Goal: Navigation & Orientation: Find specific page/section

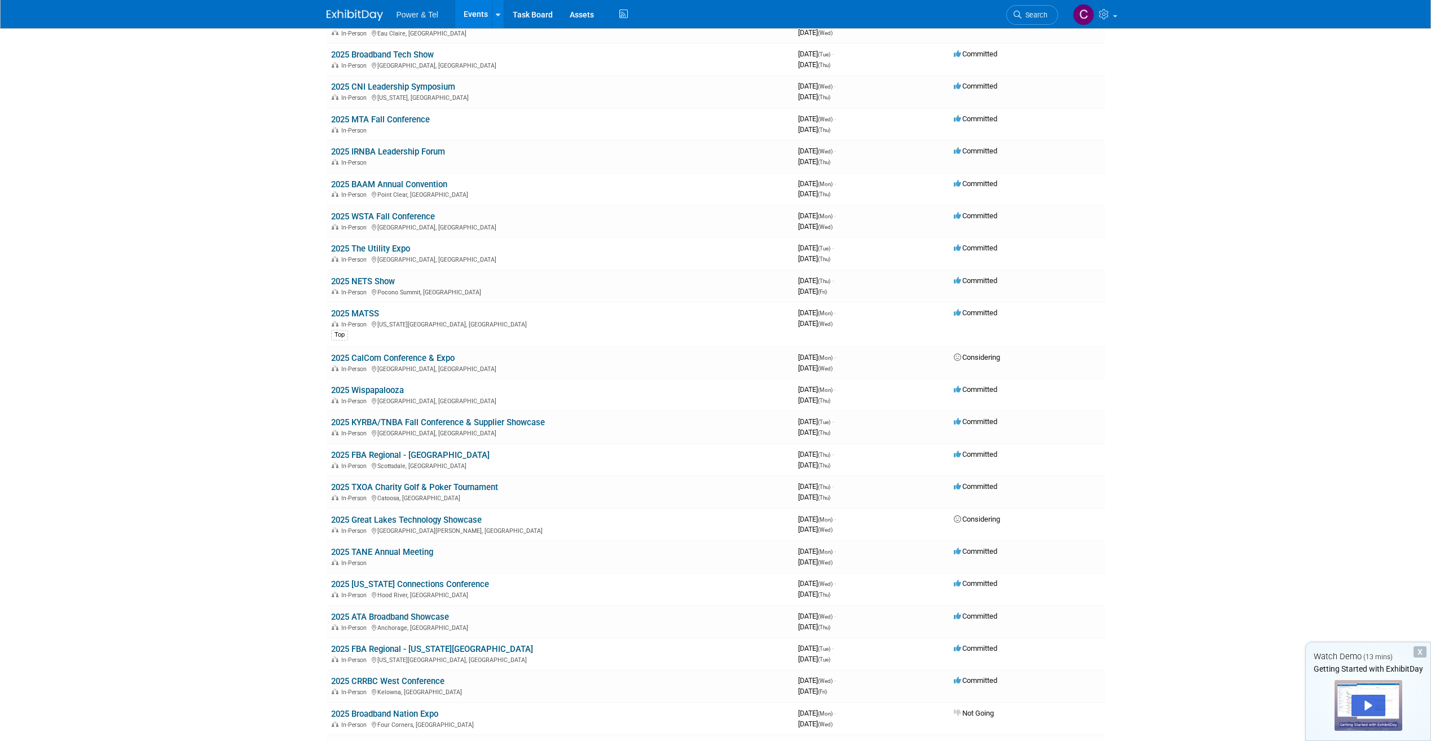
scroll to position [790, 0]
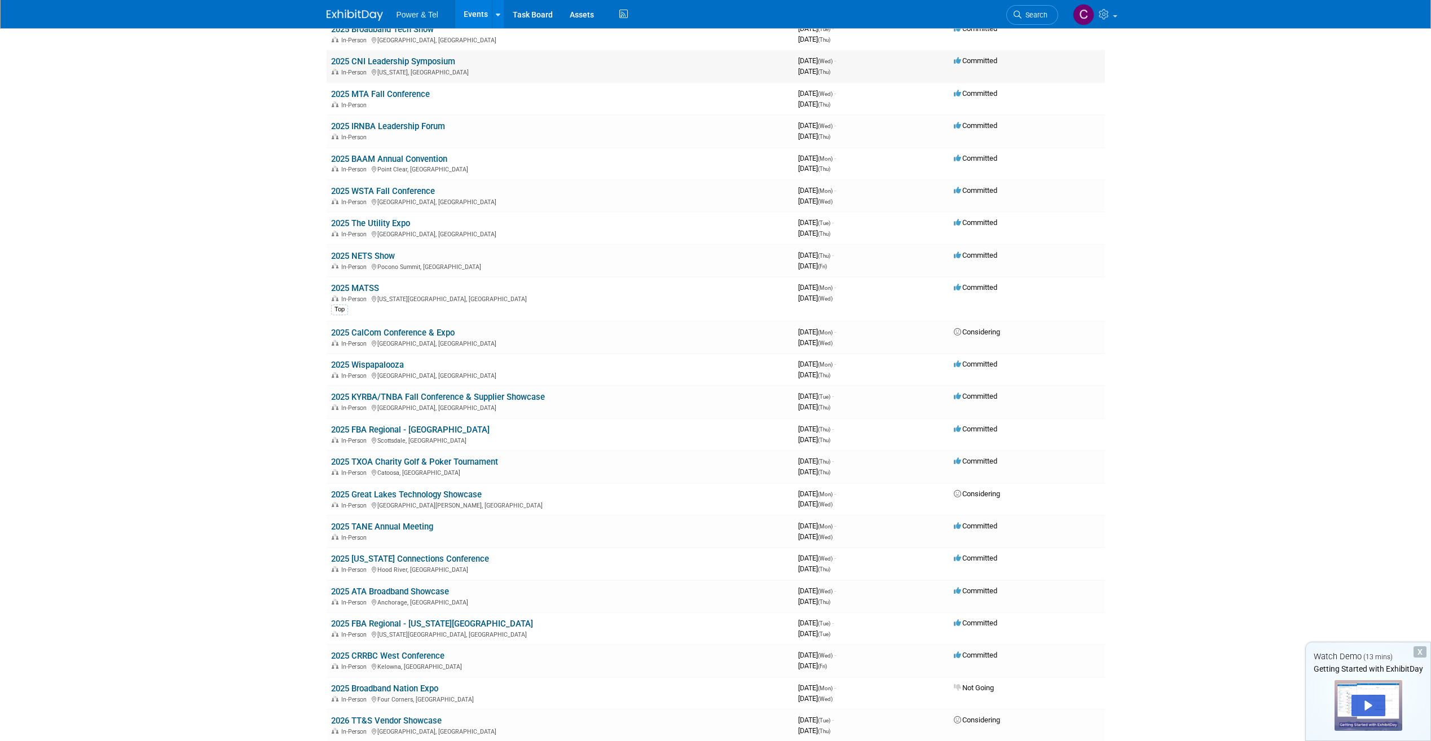
click at [414, 60] on link "2025 CNI Leadership Symposium" at bounding box center [393, 61] width 124 height 10
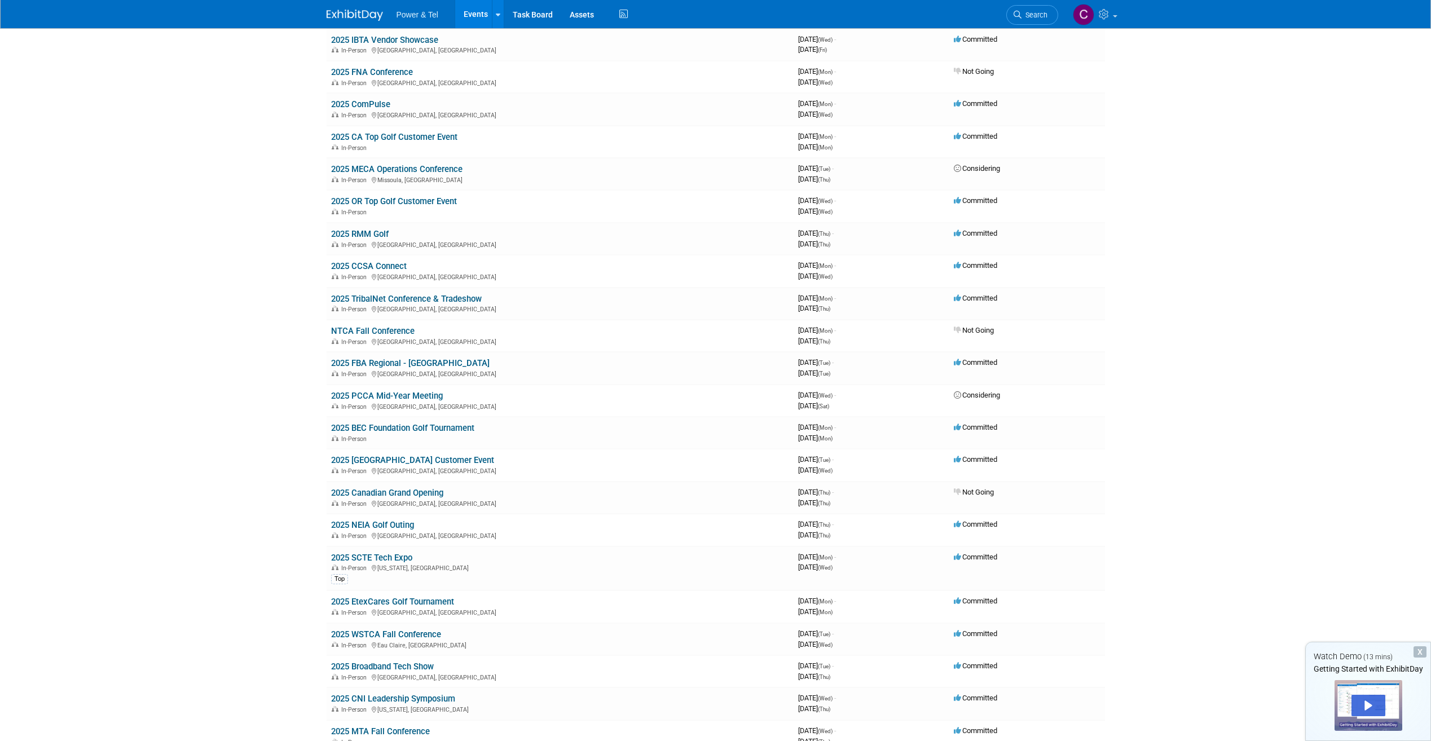
scroll to position [0, 0]
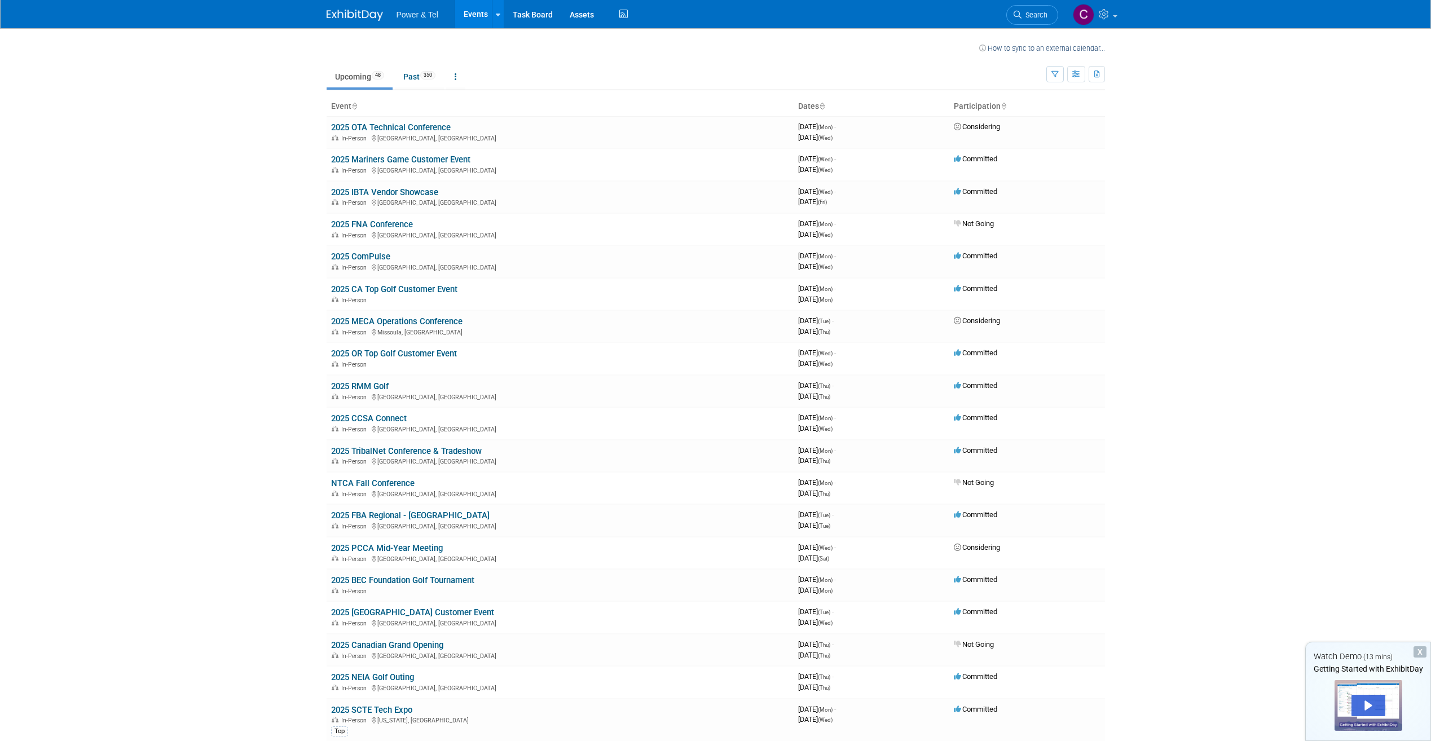
click at [245, 172] on body "Power & Tel Events Recently Viewed Events: 2025 The Utility Expo [GEOGRAPHIC_DA…" at bounding box center [715, 370] width 1431 height 741
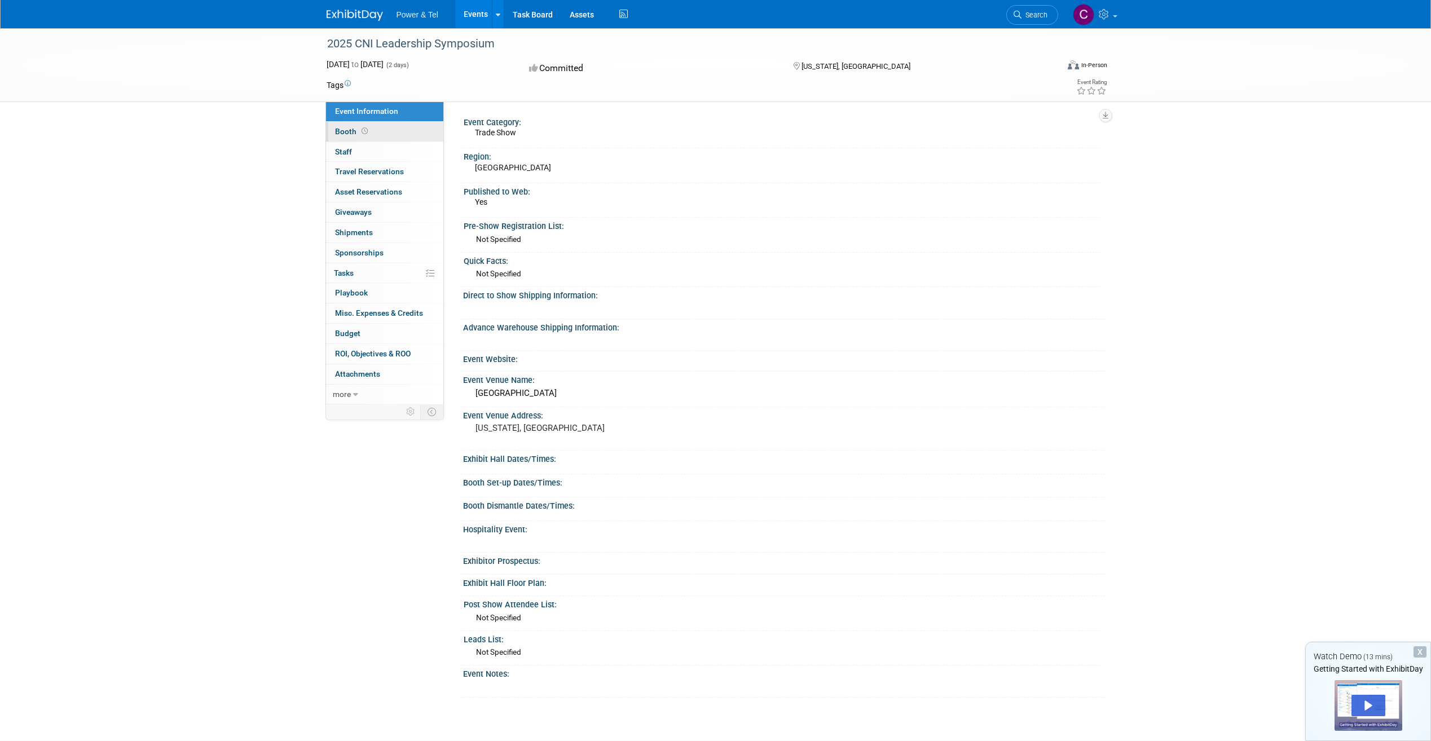
click at [356, 134] on span "Booth" at bounding box center [352, 131] width 35 height 9
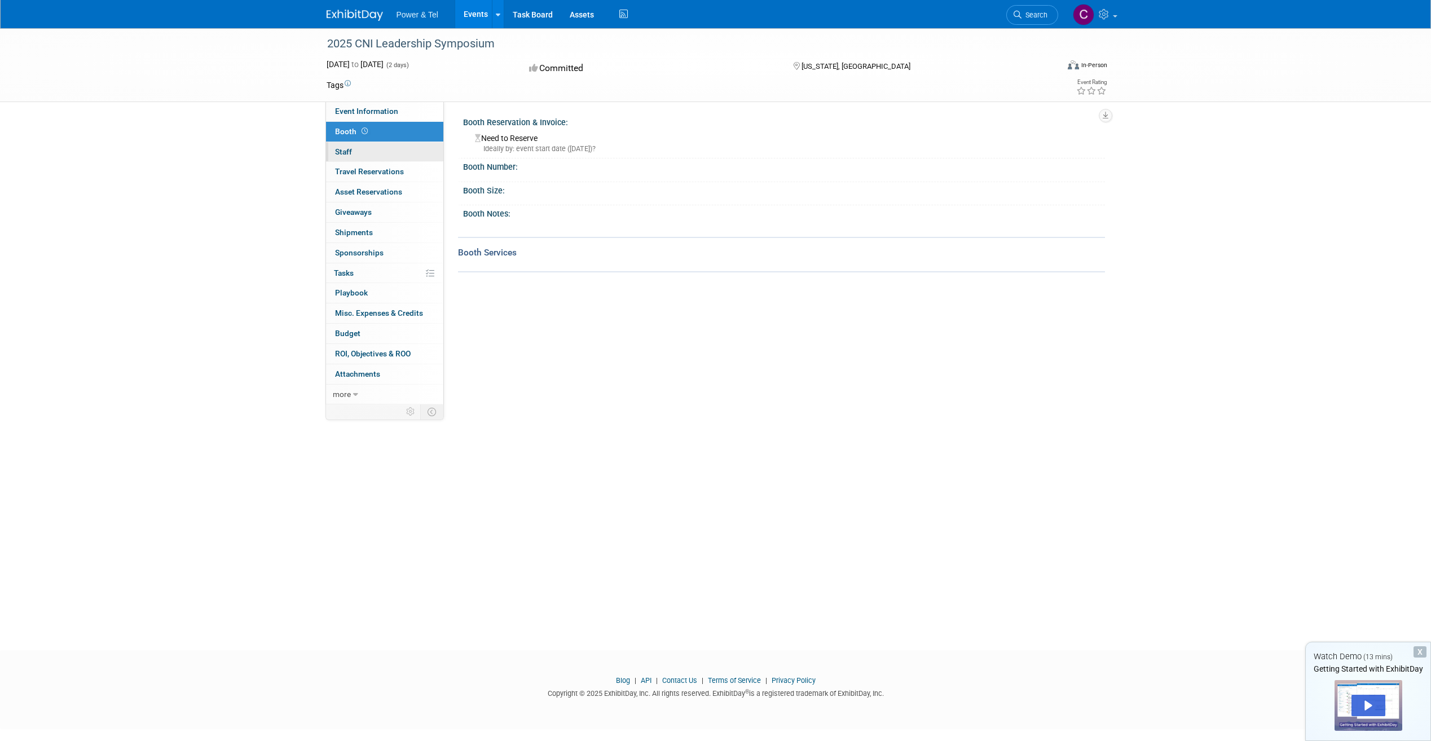
click at [397, 158] on link "0 Staff 0" at bounding box center [384, 152] width 117 height 20
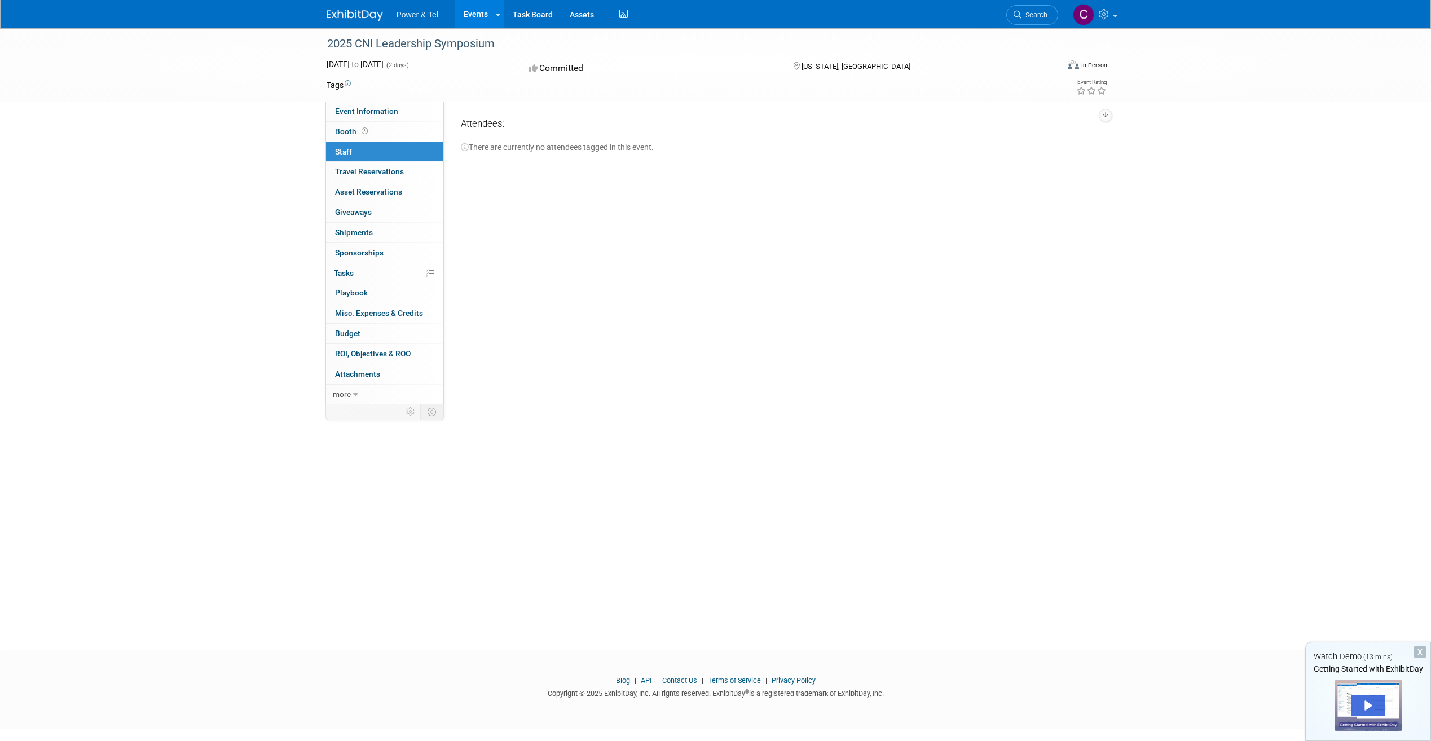
click at [390, 142] on link "0 Staff 0" at bounding box center [384, 152] width 117 height 20
click at [387, 133] on link "Booth" at bounding box center [384, 132] width 117 height 20
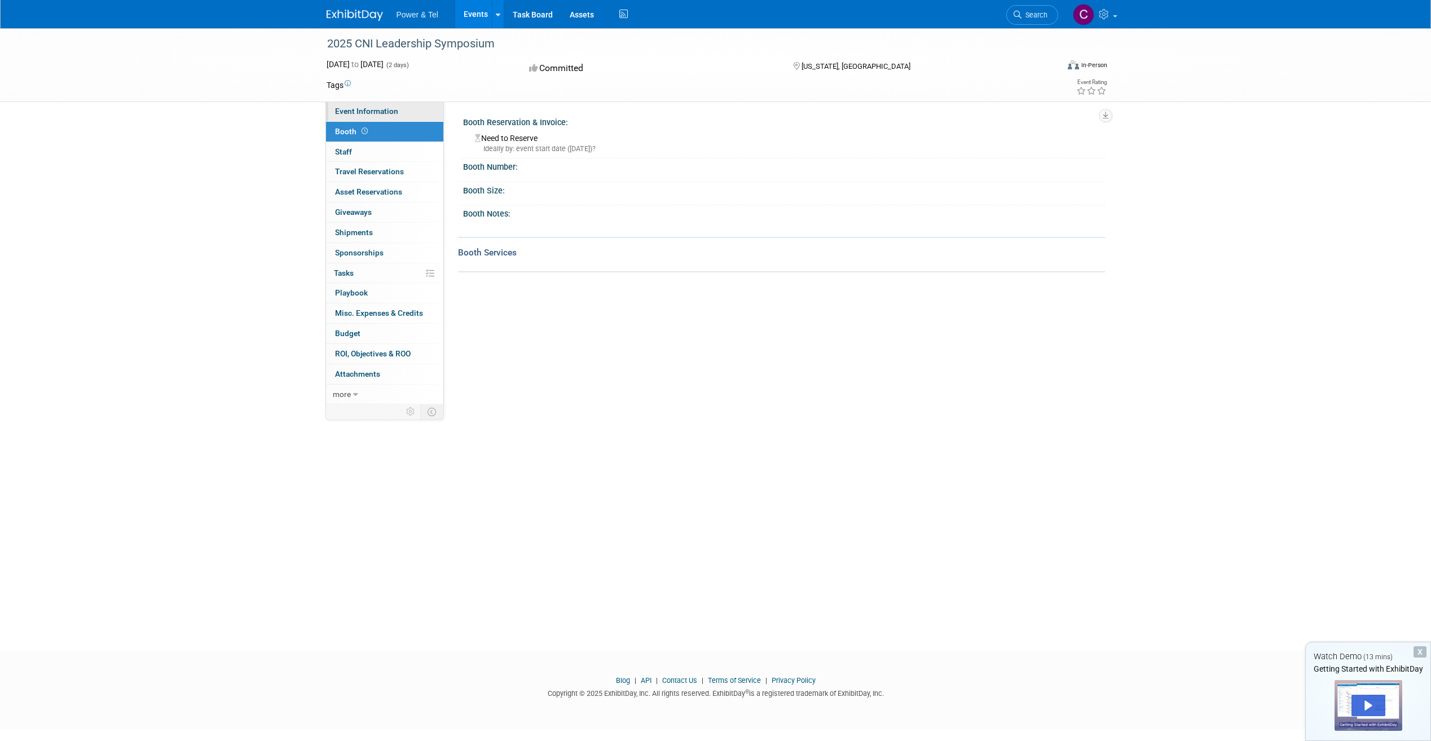
click at [389, 113] on span "Event Information" at bounding box center [366, 111] width 63 height 9
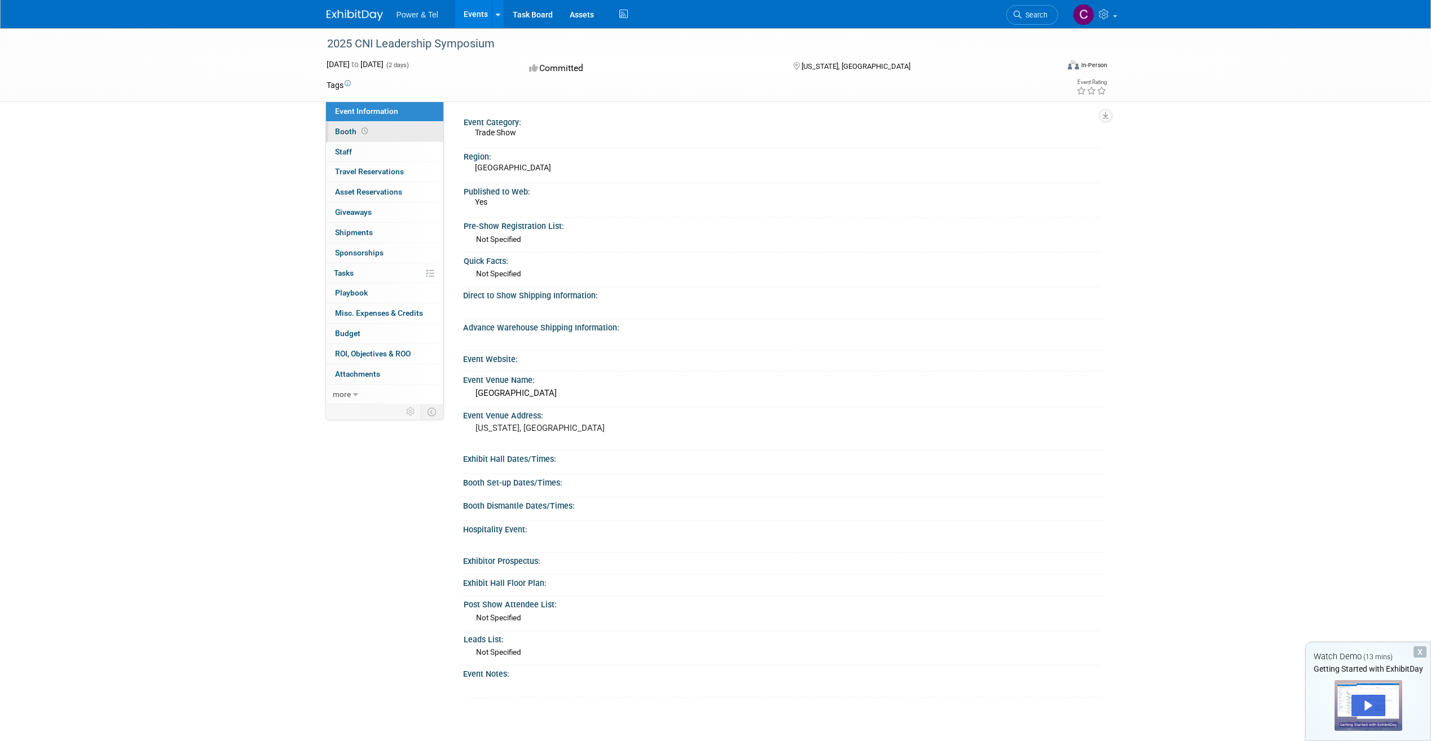
click at [366, 135] on span at bounding box center [364, 131] width 11 height 8
